Goal: Transaction & Acquisition: Purchase product/service

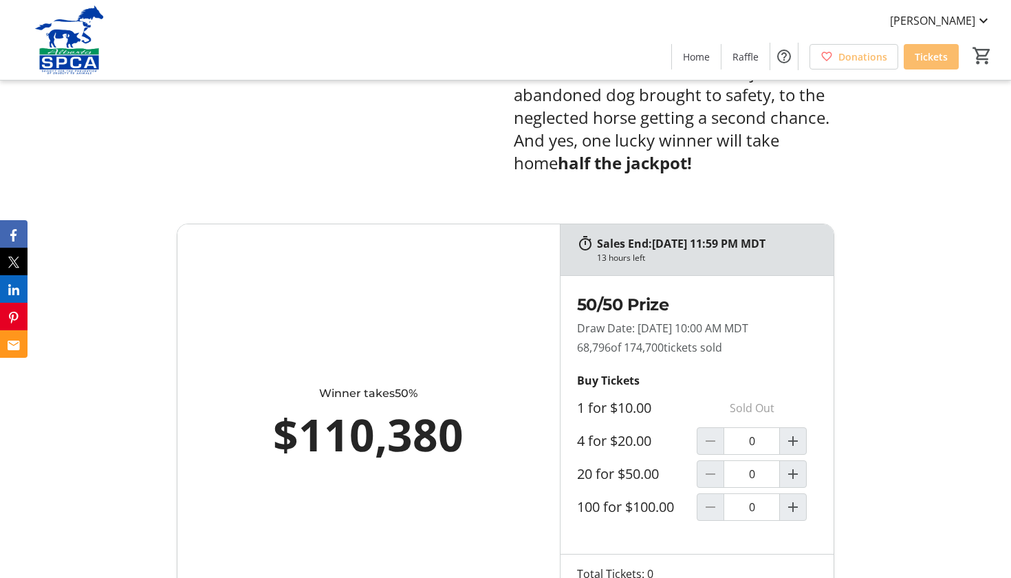
scroll to position [741, 0]
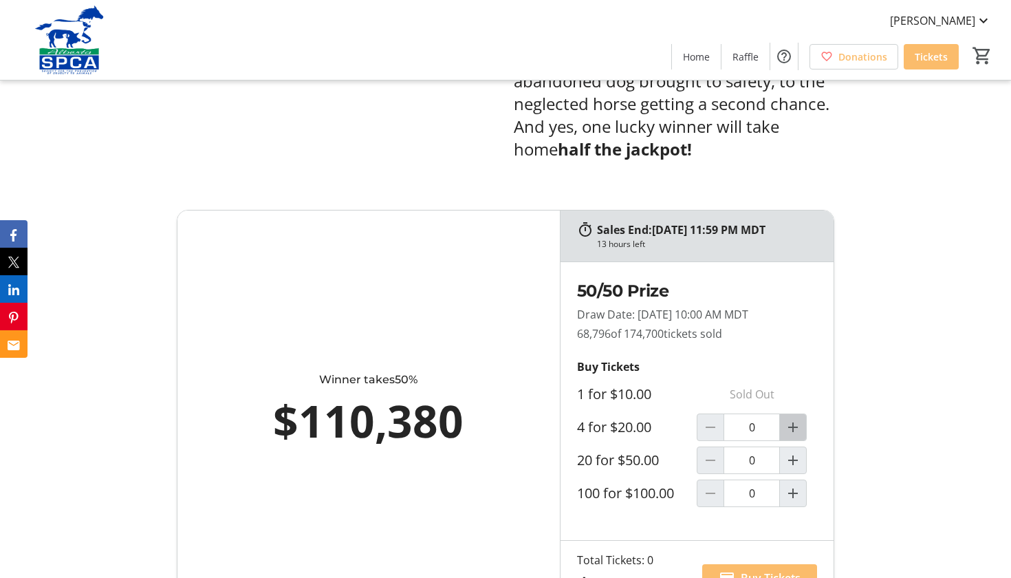
click at [796, 426] on mat-icon "Increment by one" at bounding box center [793, 427] width 17 height 17
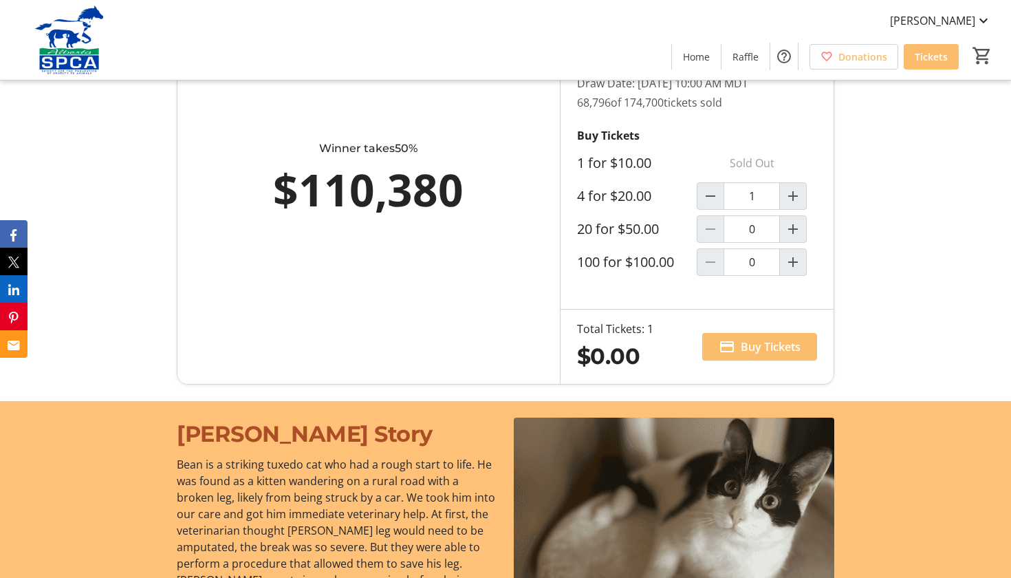
scroll to position [988, 0]
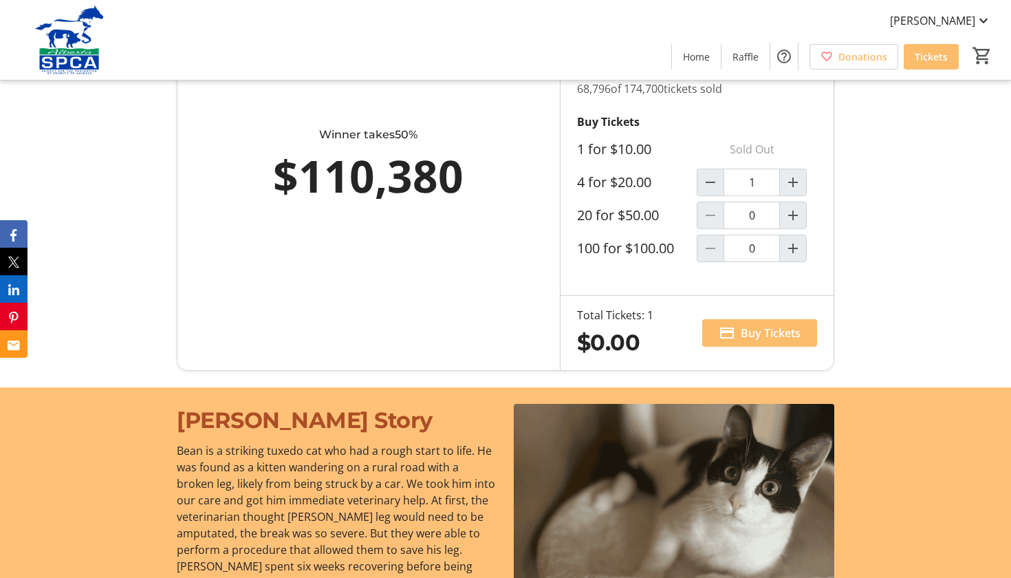
type input "1"
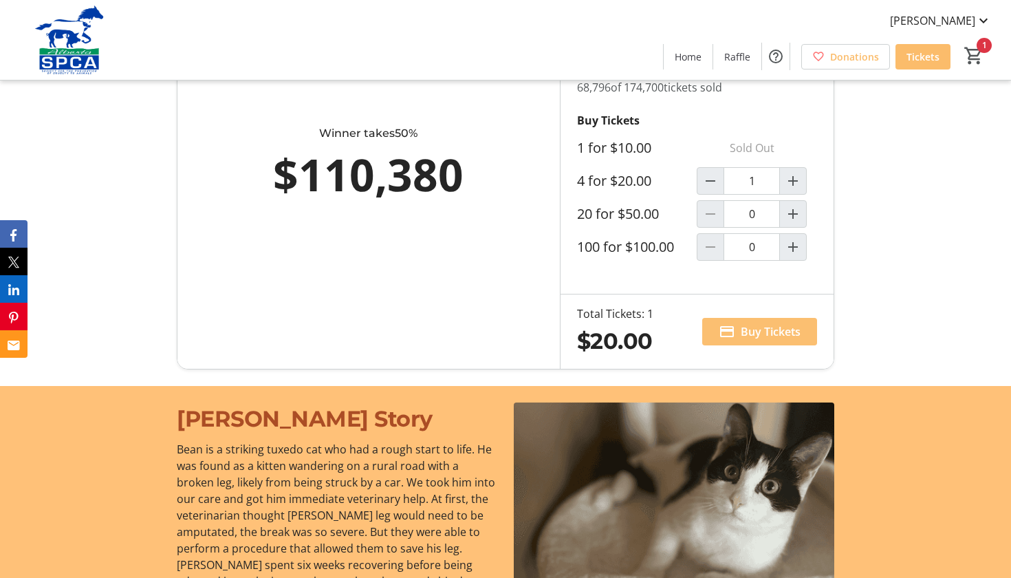
click at [762, 334] on span "Buy Tickets" at bounding box center [771, 331] width 60 height 17
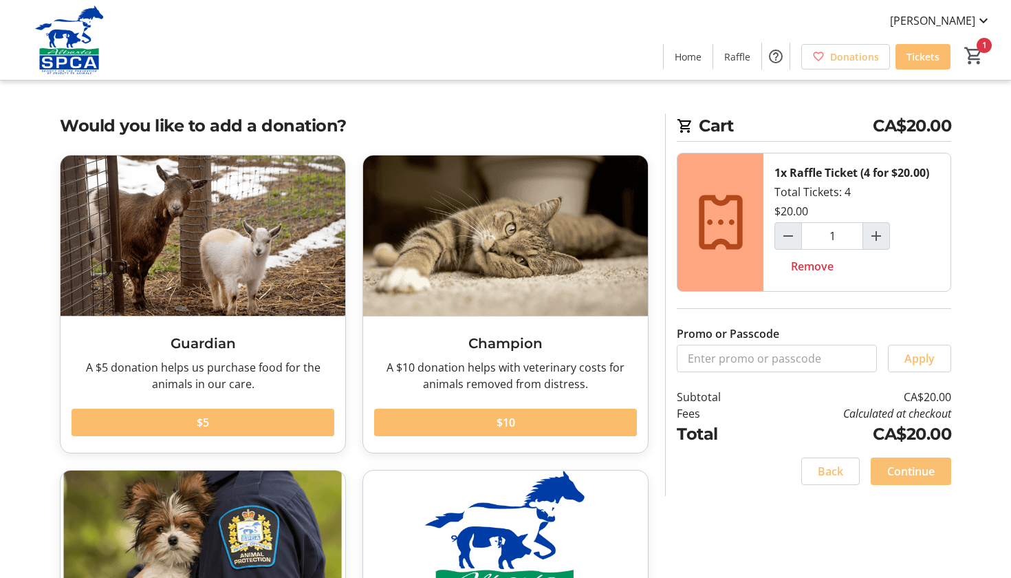
click at [916, 467] on span "Continue" at bounding box center [910, 471] width 47 height 17
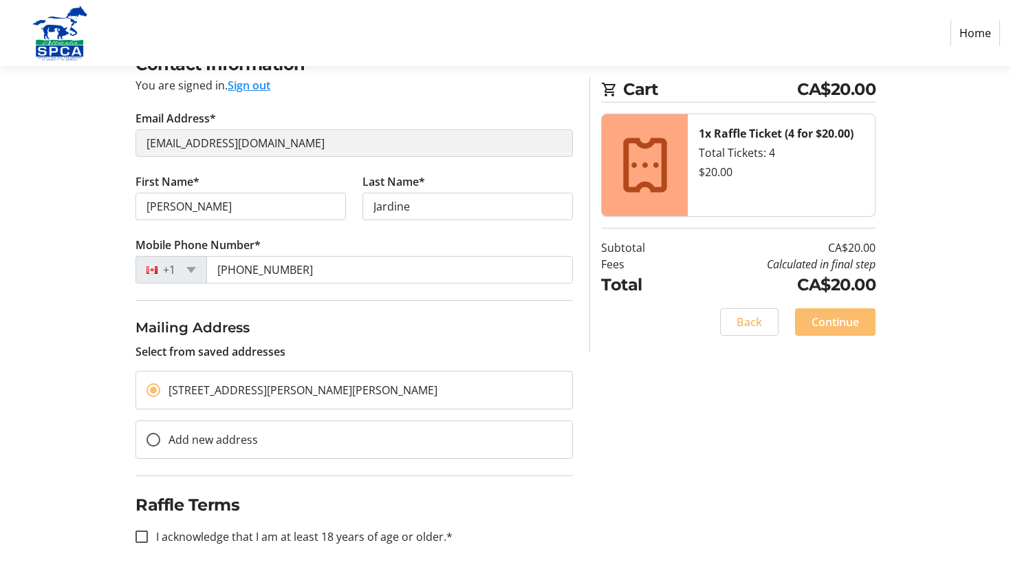
scroll to position [128, 0]
click at [144, 534] on input "I acknowledge that I am at least 18 years of age or older.*" at bounding box center [141, 536] width 12 height 12
checkbox input "true"
click at [841, 323] on span "Continue" at bounding box center [834, 322] width 47 height 17
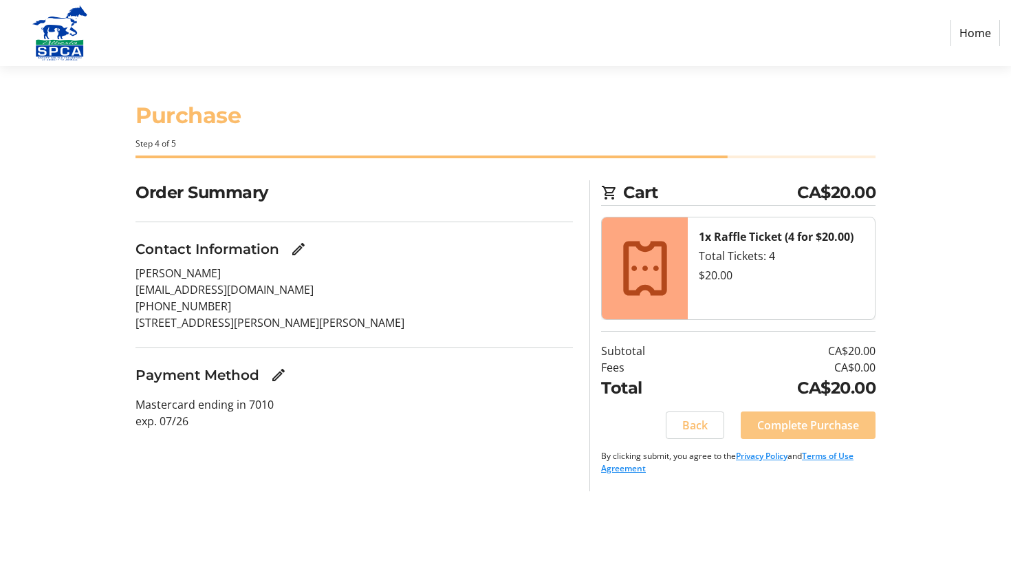
click at [784, 426] on span "Complete Purchase" at bounding box center [808, 425] width 102 height 17
